Goal: Information Seeking & Learning: Check status

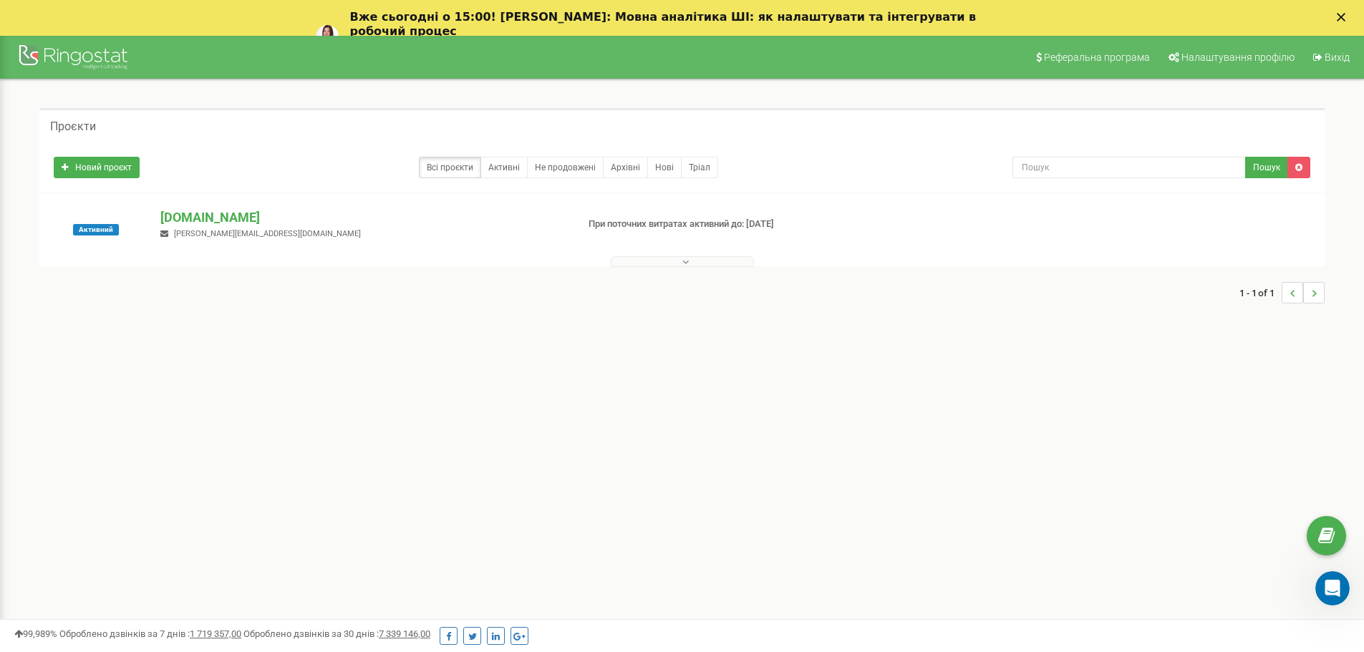
click at [207, 183] on div "Новий проєкт Всі проєкти Активні Не продовжені Архівні Нові Тріал Пошук" at bounding box center [682, 168] width 1286 height 50
click at [205, 217] on p "[DOMAIN_NAME]" at bounding box center [362, 217] width 405 height 19
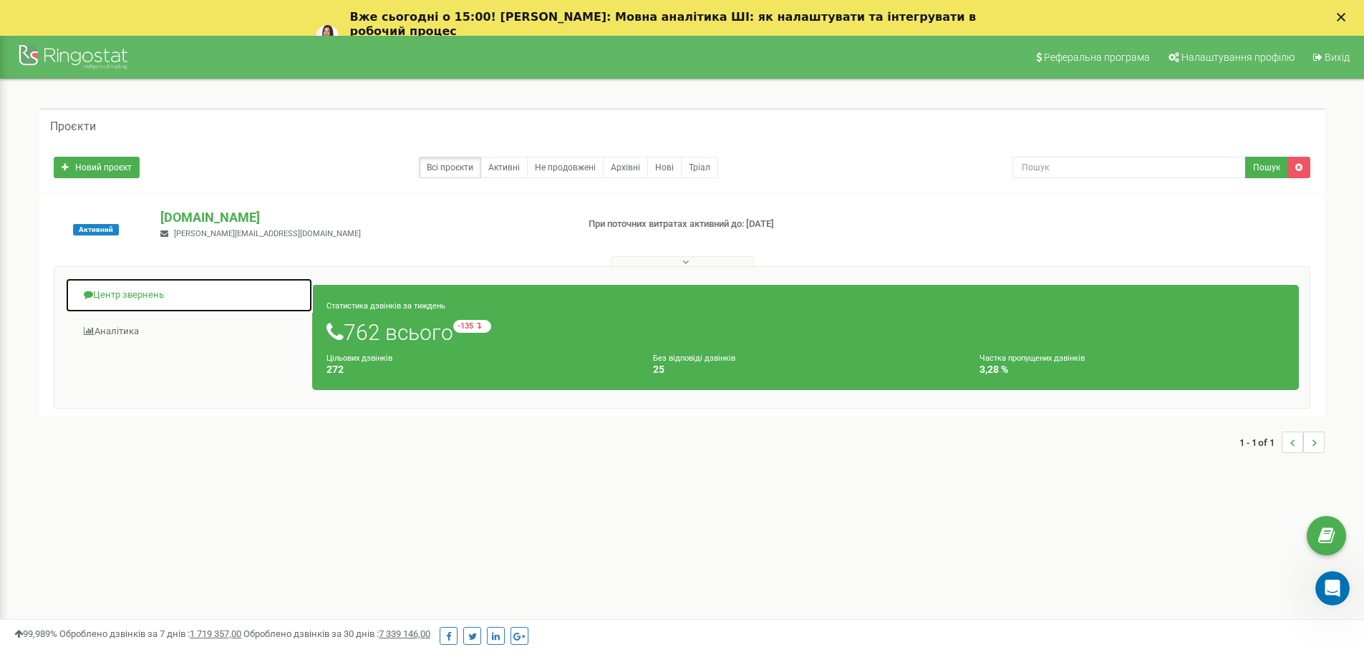
click at [92, 284] on link "Центр звернень" at bounding box center [189, 295] width 248 height 35
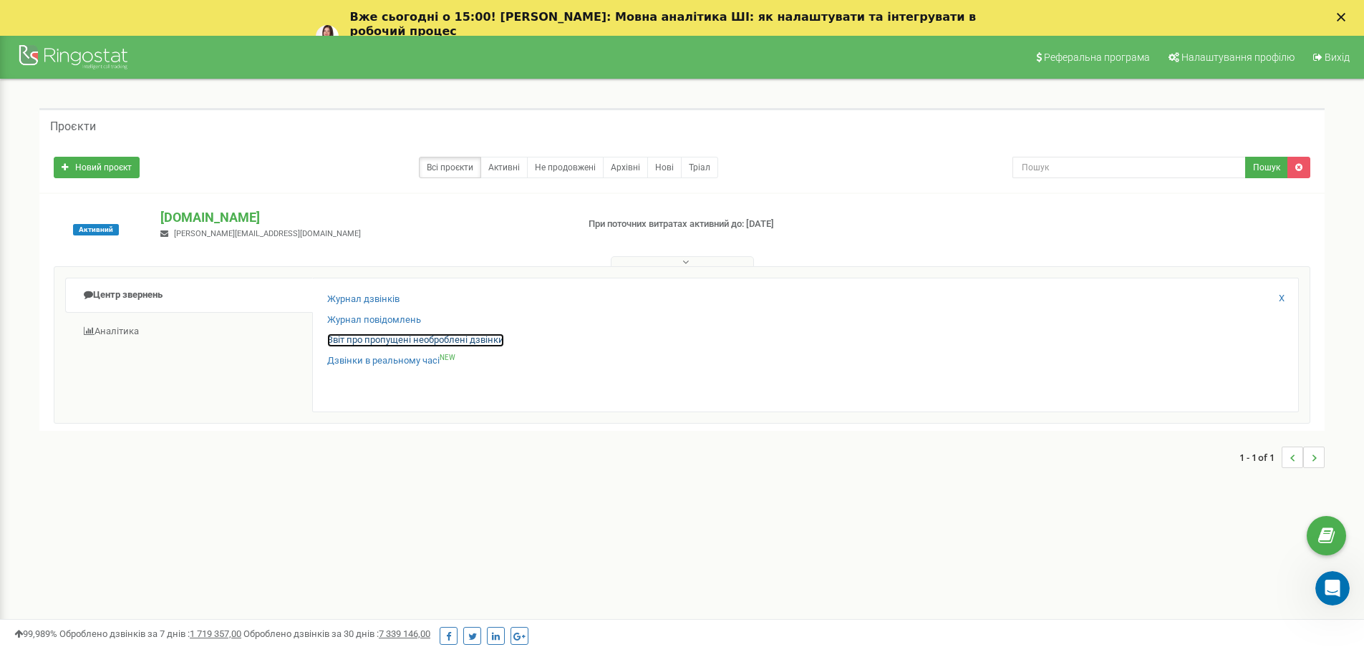
click at [402, 338] on link "Звіт про пропущені необроблені дзвінки" at bounding box center [415, 341] width 177 height 14
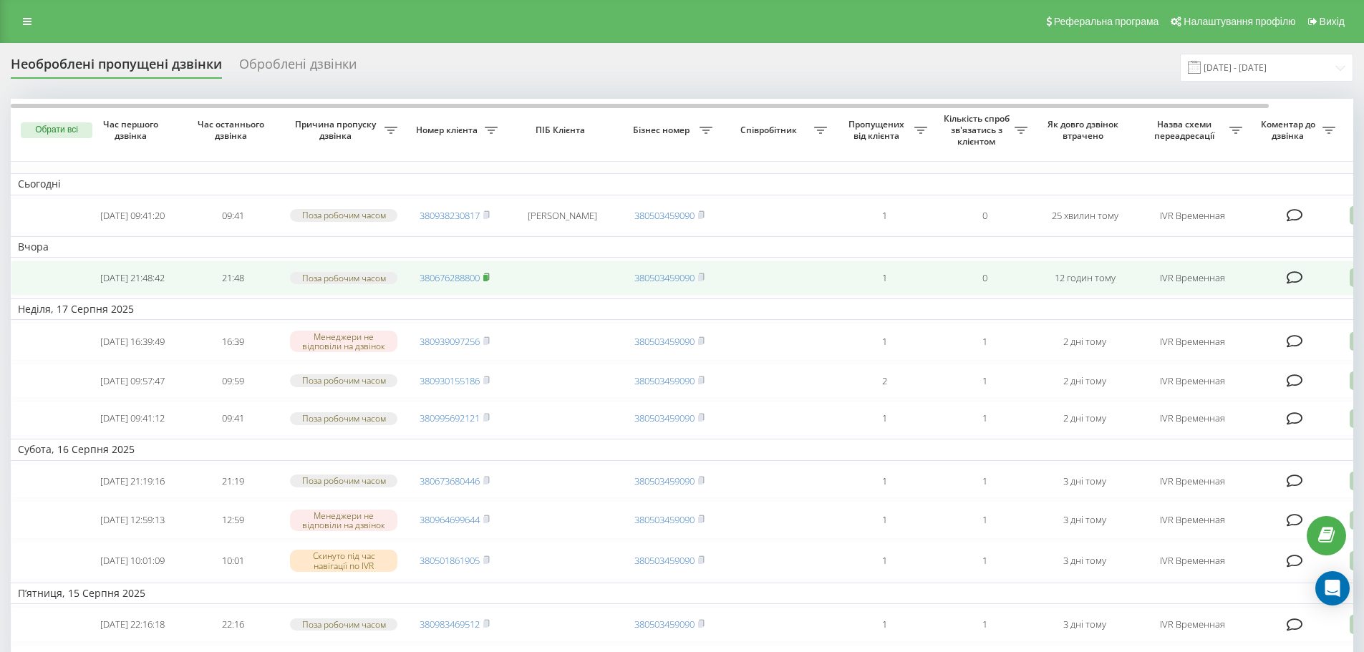
click at [488, 281] on rect at bounding box center [485, 278] width 4 height 6
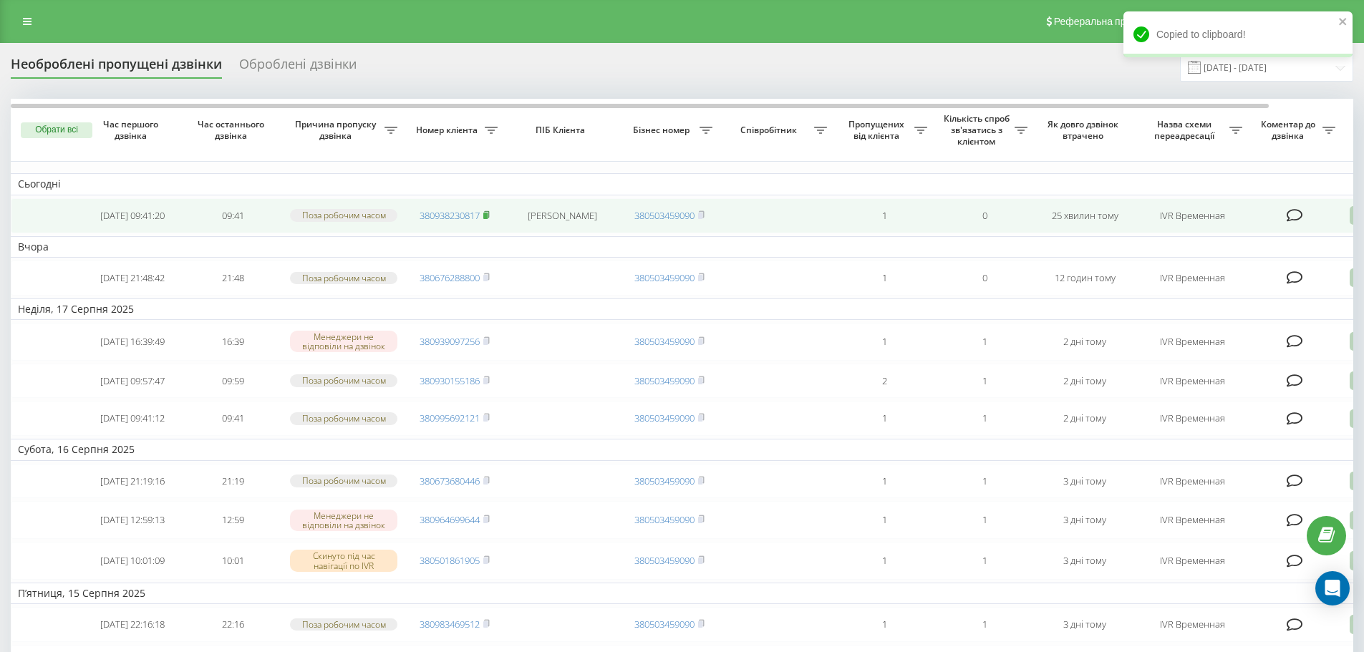
click at [490, 216] on icon at bounding box center [486, 215] width 6 height 9
